Goal: Task Accomplishment & Management: Manage account settings

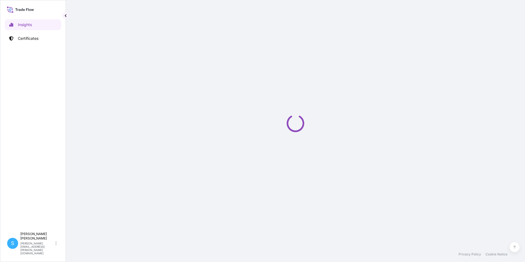
select select "2025"
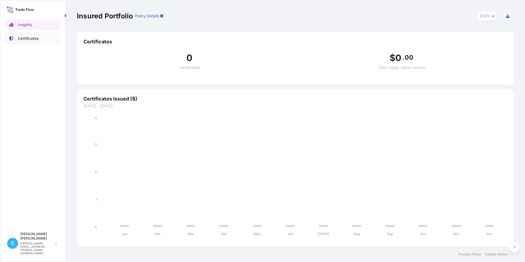
click at [29, 37] on p "Certificates" at bounding box center [28, 38] width 21 height 5
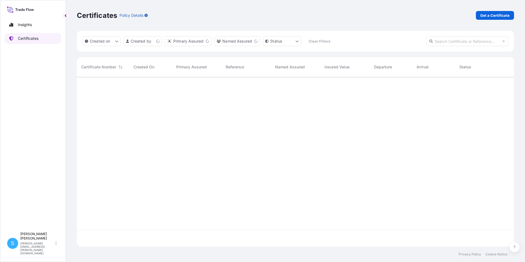
scroll to position [168, 433]
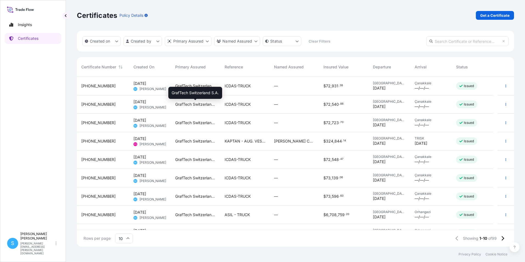
click at [209, 105] on span "GrafTech Switzerland S.A." at bounding box center [195, 104] width 41 height 5
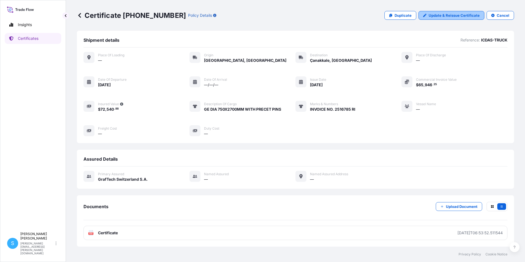
click at [440, 15] on p "Update & Reissue Certificate" at bounding box center [453, 15] width 51 height 5
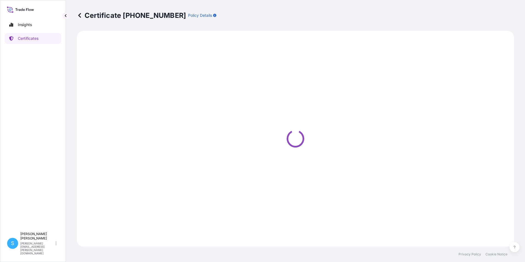
select select "Road"
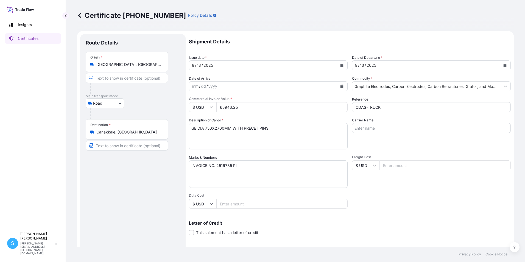
select select "31801"
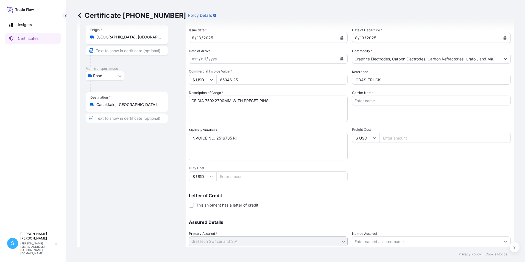
click at [243, 80] on input "65946.25" at bounding box center [281, 80] width 131 height 10
type input "65947.25"
click at [323, 177] on input "Duty Cost" at bounding box center [281, 176] width 131 height 10
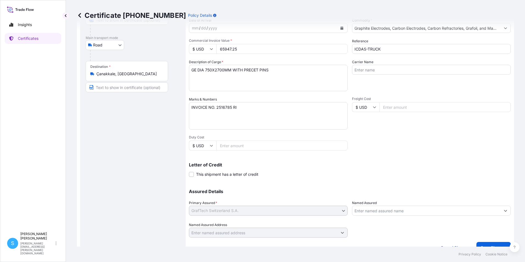
scroll to position [68, 0]
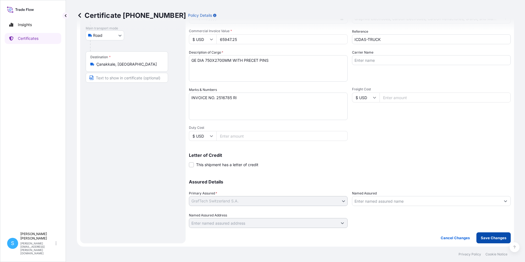
click at [490, 240] on p "Save Changes" at bounding box center [493, 237] width 26 height 5
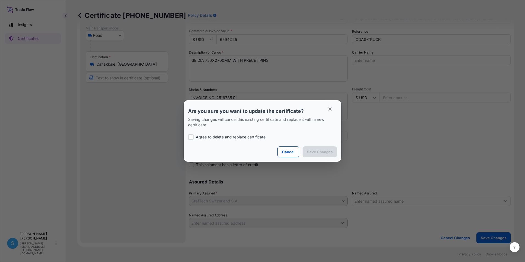
click at [191, 137] on div at bounding box center [190, 136] width 5 height 5
checkbox input "true"
click at [313, 153] on p "Save Changes" at bounding box center [320, 151] width 26 height 5
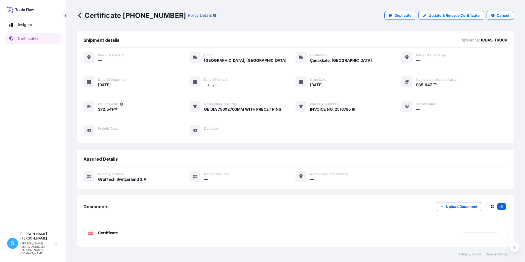
click at [92, 232] on text "PDF" at bounding box center [91, 233] width 4 height 2
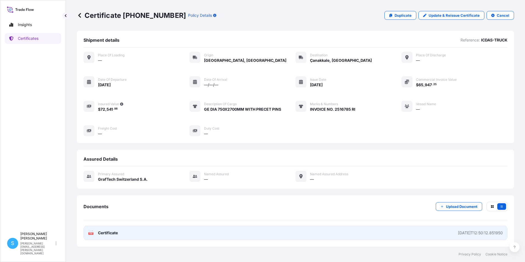
click at [92, 232] on text "PDF" at bounding box center [91, 233] width 4 height 2
